Goal: Information Seeking & Learning: Find specific fact

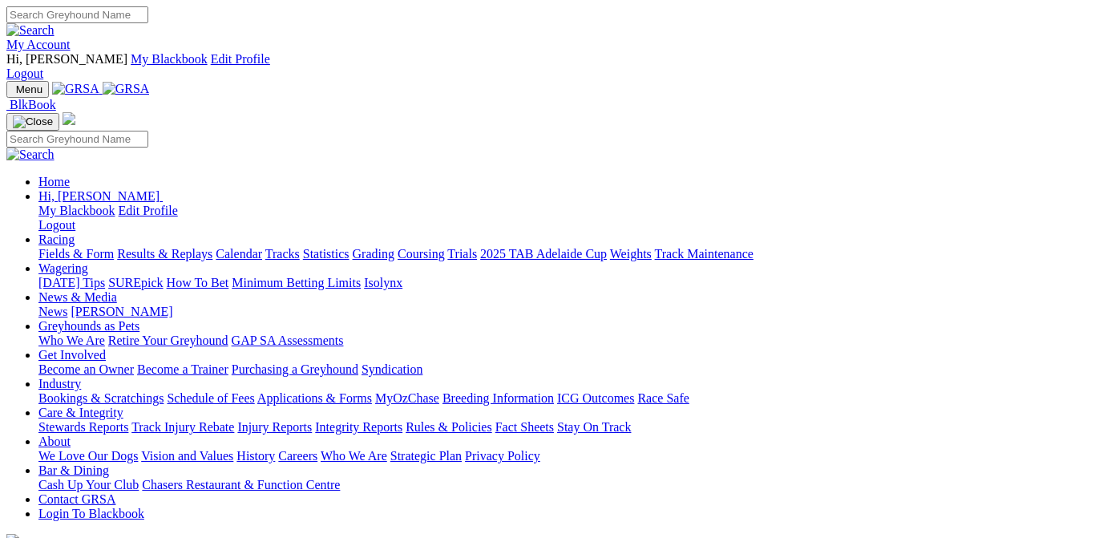
click at [208, 247] on link "Results & Replays" at bounding box center [164, 254] width 95 height 14
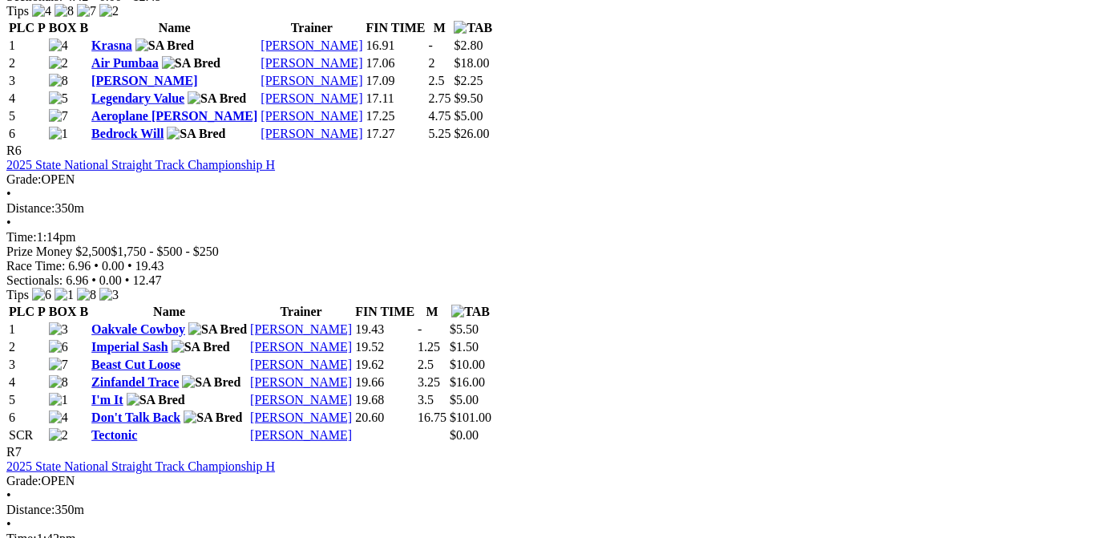
scroll to position [1856, 0]
